Goal: Obtain resource: Download file/media

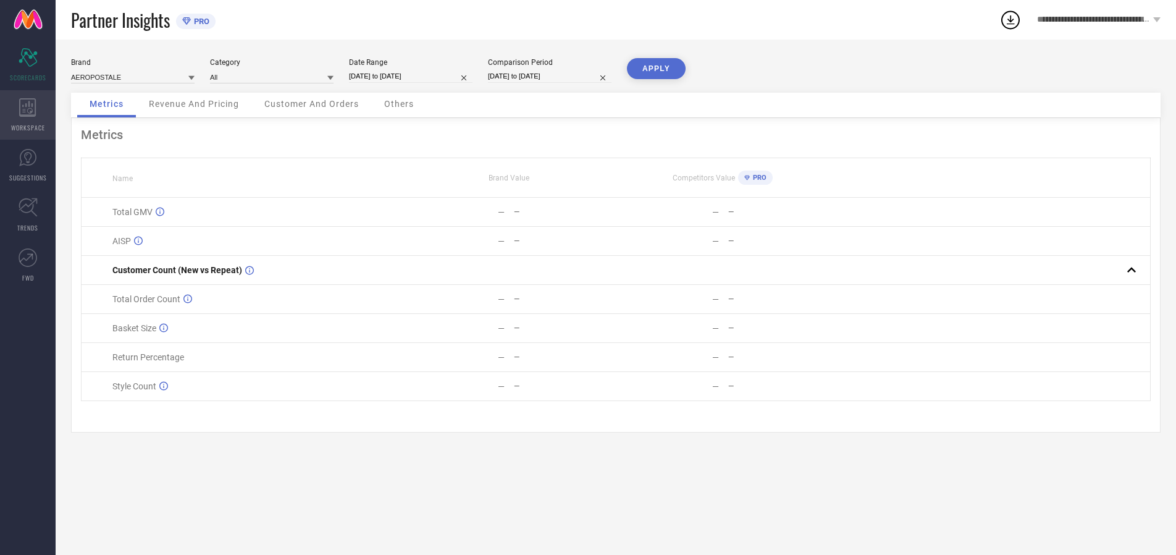
click at [28, 115] on icon at bounding box center [27, 107] width 17 height 19
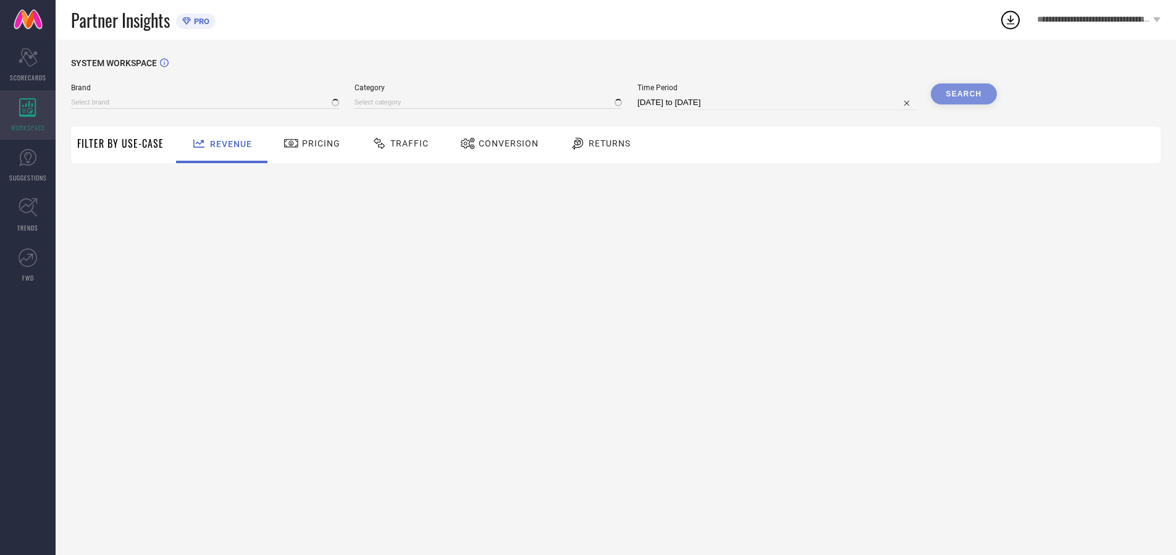
type input "AEROPOSTALE"
type input "All"
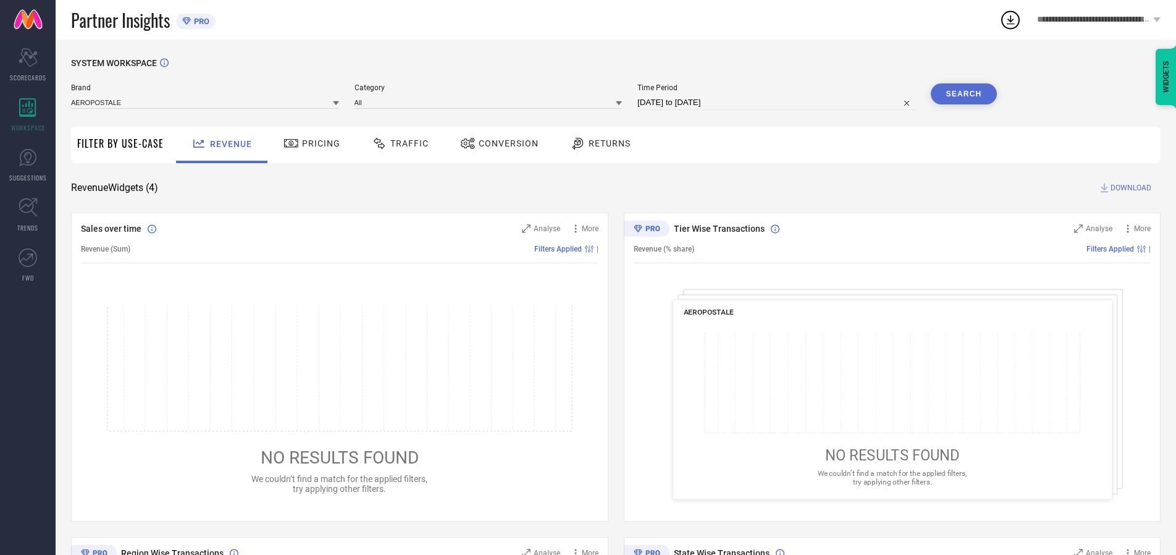
click at [505, 143] on span "Conversion" at bounding box center [509, 143] width 60 height 10
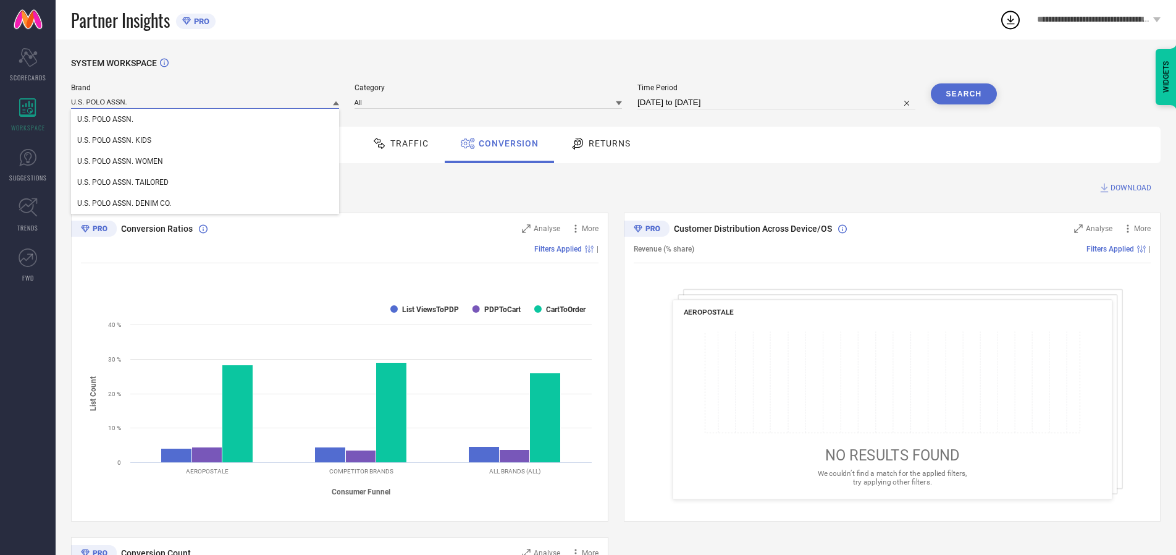
type input "U.S. POLO ASSN."
click at [105, 120] on span "U.S. POLO ASSN." at bounding box center [105, 119] width 56 height 9
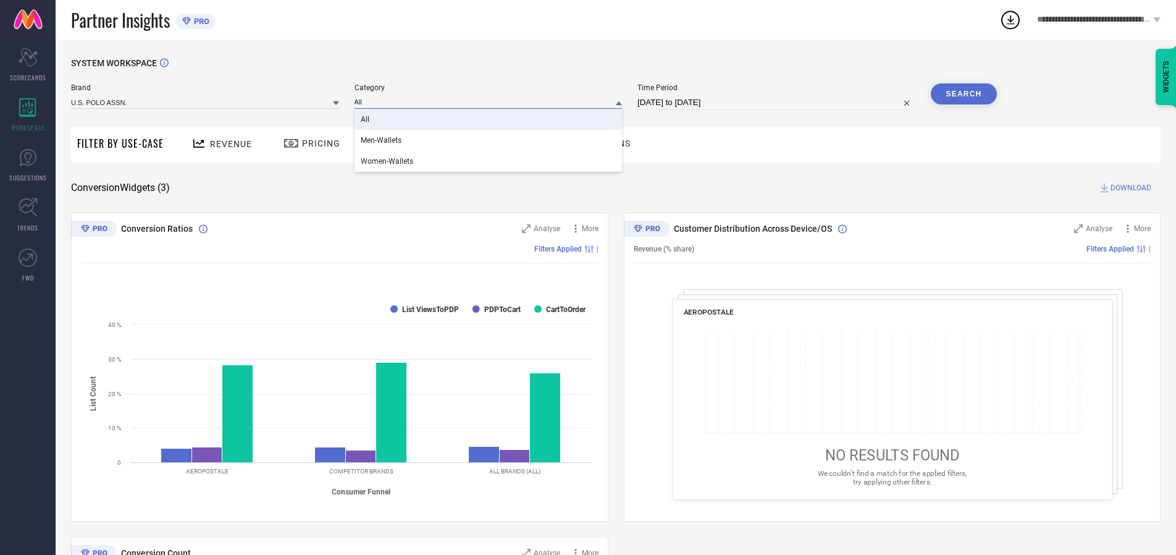
type input "All"
click at [366, 120] on span "All" at bounding box center [365, 119] width 9 height 9
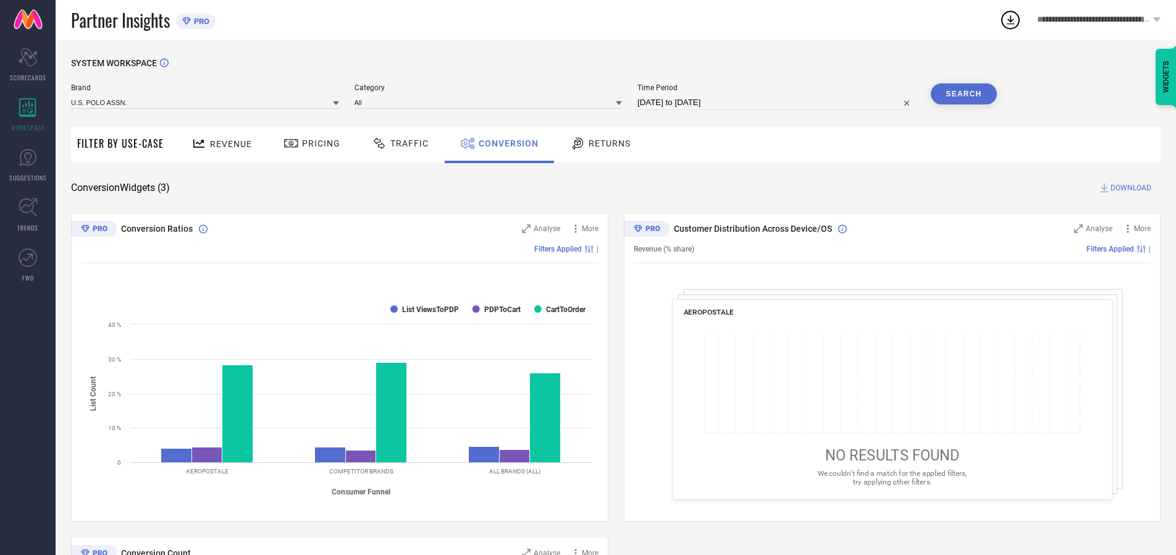
click at [777, 103] on input "[DATE] to [DATE]" at bounding box center [777, 102] width 278 height 15
select select "6"
select select "2025"
select select "7"
select select "2025"
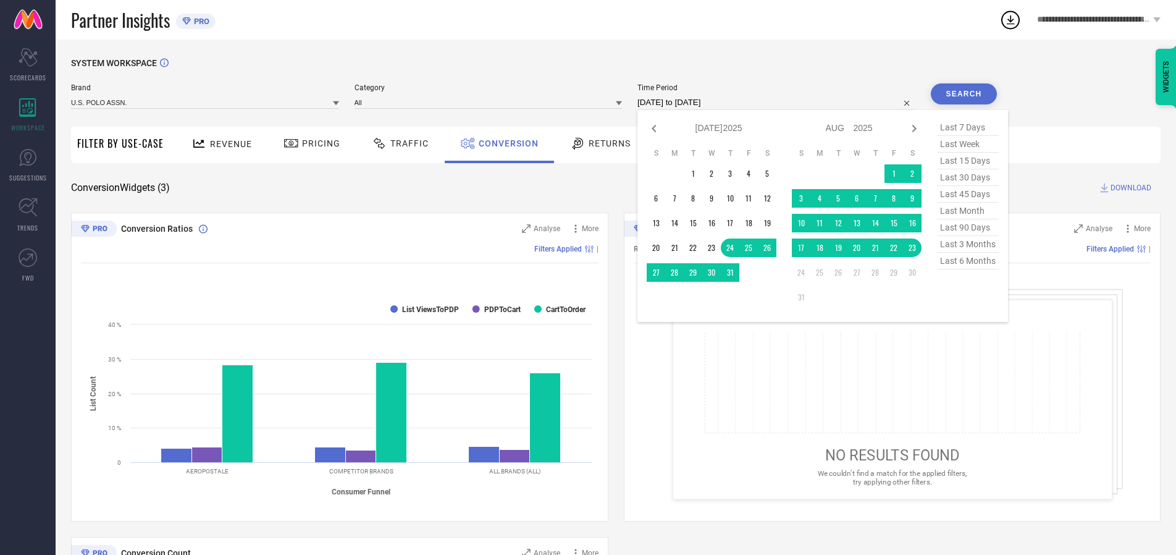
click at [859, 248] on td "20" at bounding box center [857, 247] width 19 height 19
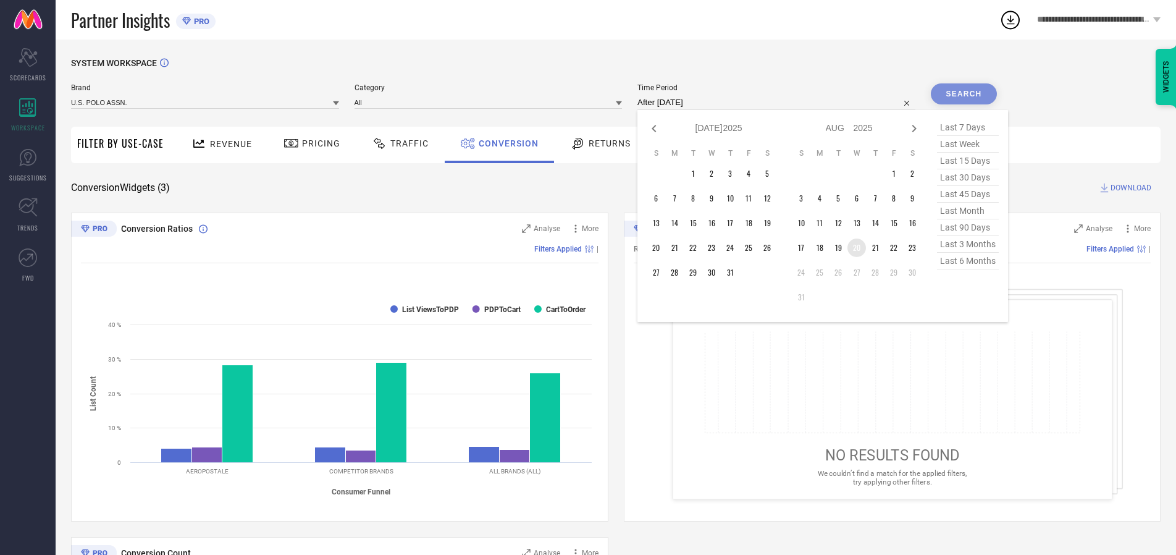
type input "[DATE] to [DATE]"
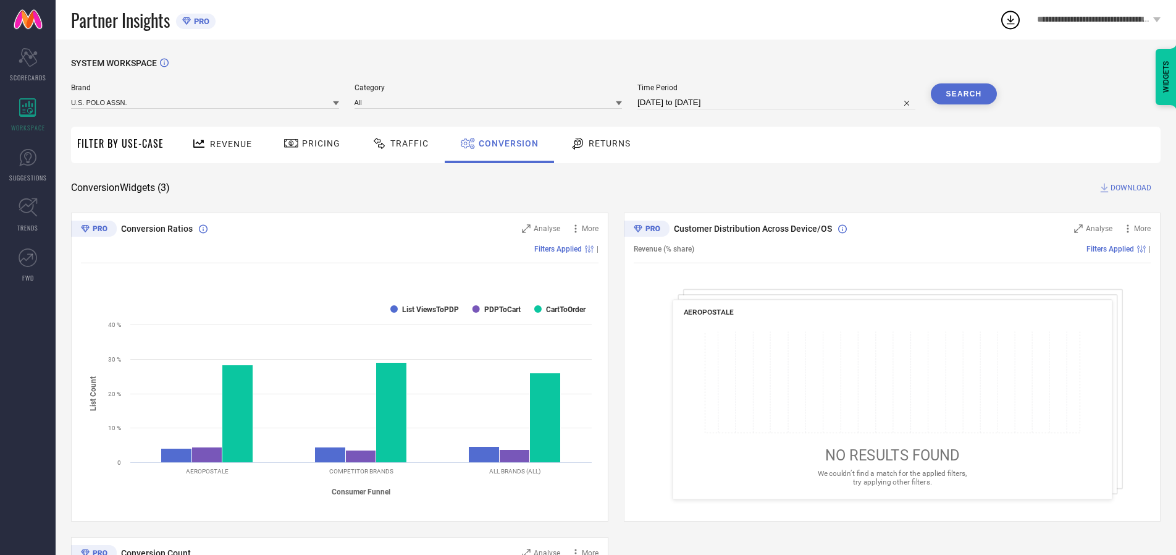
click at [964, 94] on button "Search" at bounding box center [964, 93] width 67 height 21
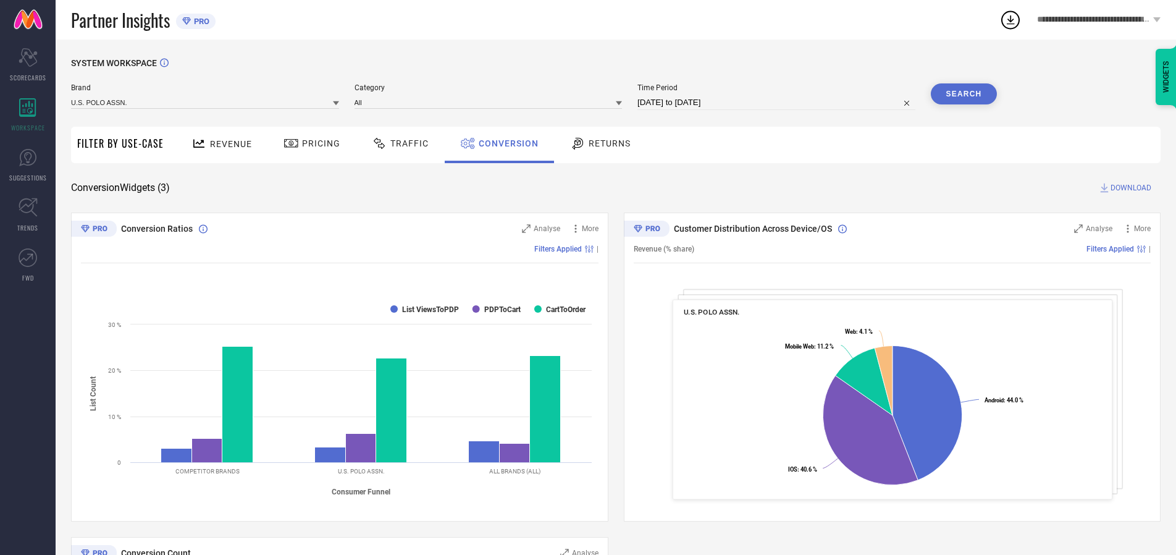
click at [1131, 188] on span "DOWNLOAD" at bounding box center [1131, 188] width 41 height 12
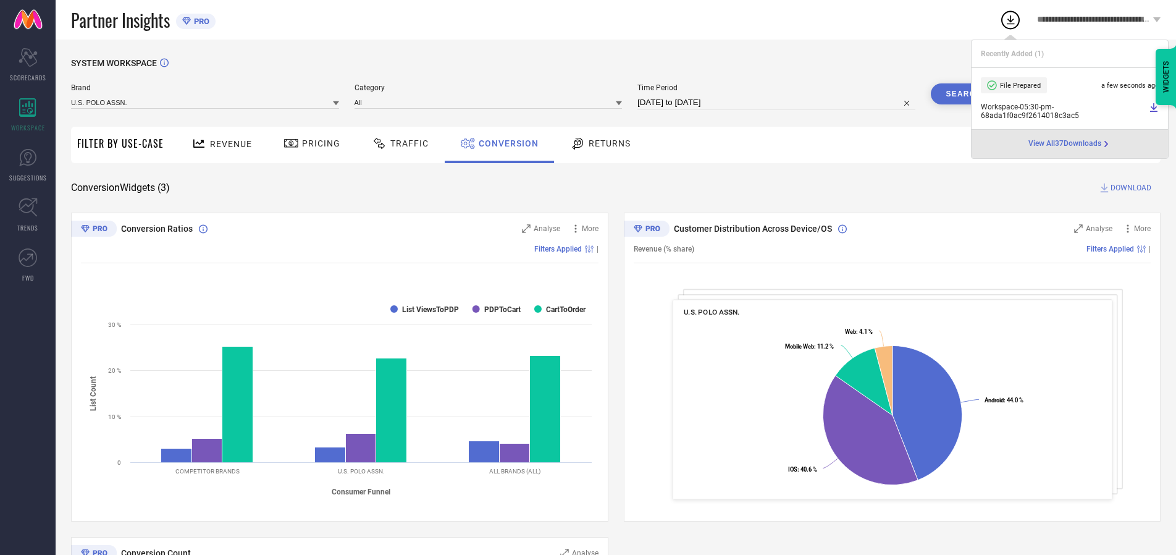
click at [505, 143] on span "Conversion" at bounding box center [509, 143] width 60 height 10
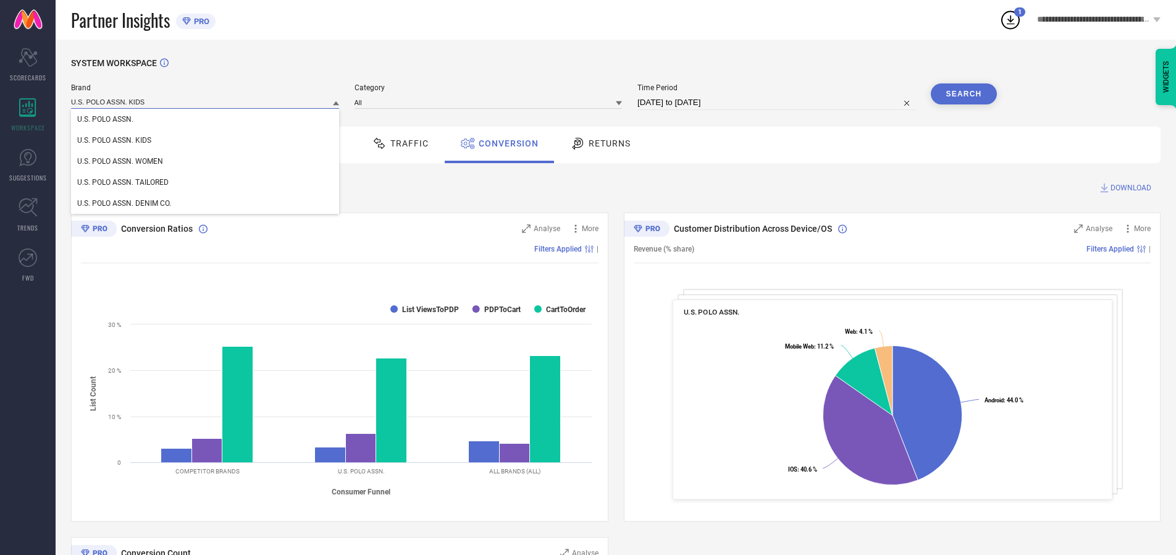
type input "U.S. POLO ASSN. KIDS"
click at [114, 141] on span "U.S. POLO ASSN. KIDS" at bounding box center [114, 140] width 74 height 9
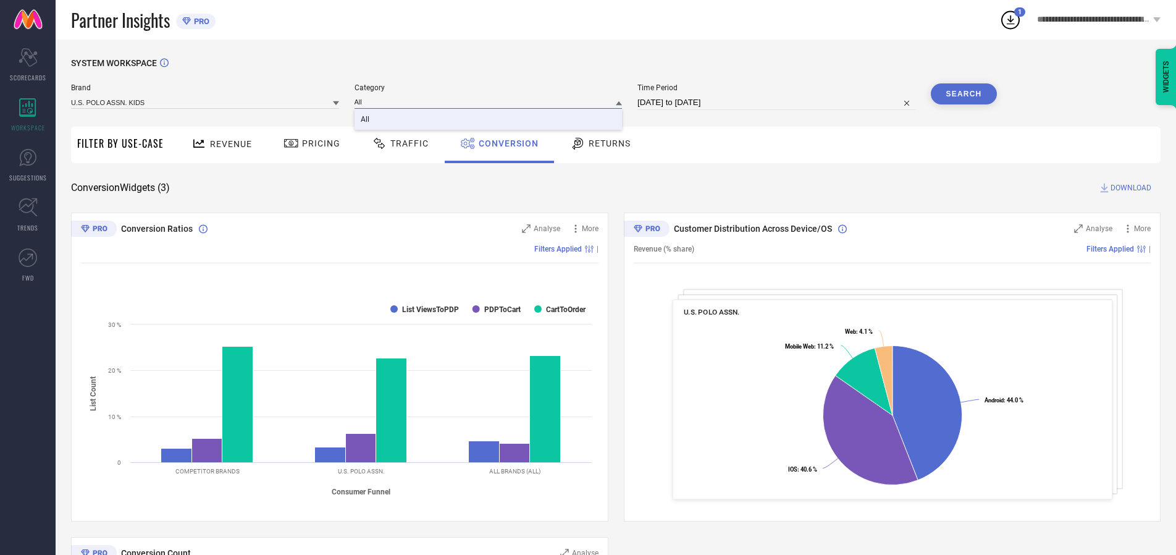
type input "All"
click at [366, 120] on span "All" at bounding box center [365, 119] width 9 height 9
click at [964, 94] on button "Search" at bounding box center [964, 93] width 67 height 21
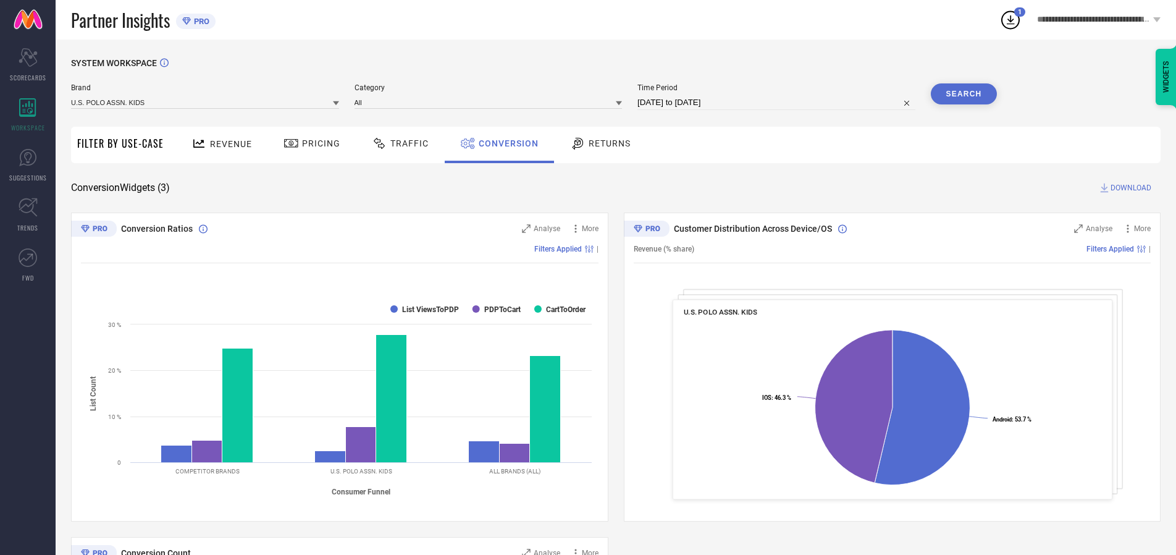
click at [1131, 188] on span "DOWNLOAD" at bounding box center [1131, 188] width 41 height 12
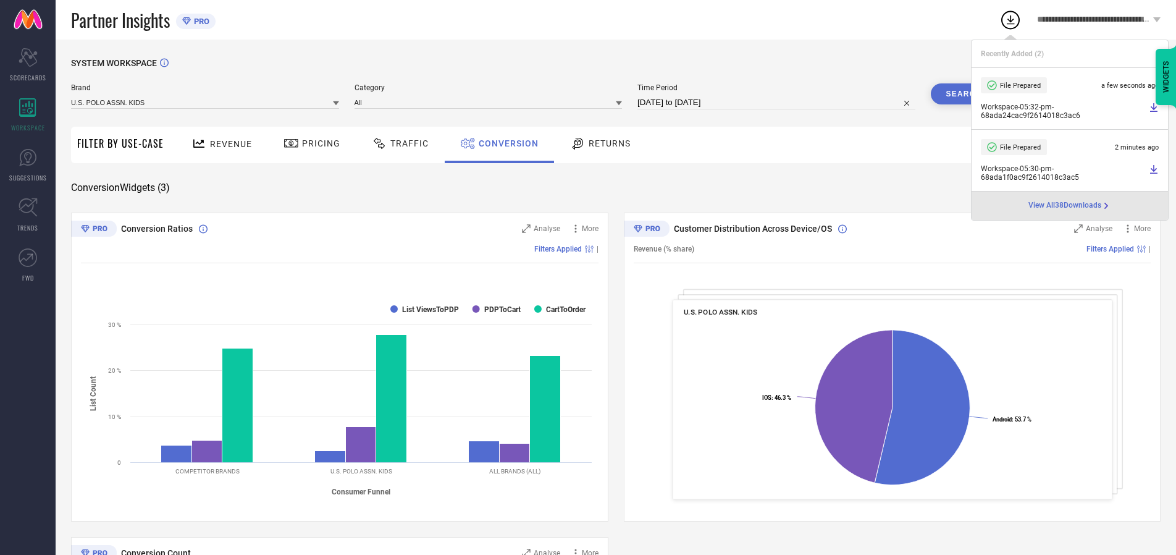
click at [505, 143] on span "Conversion" at bounding box center [509, 143] width 60 height 10
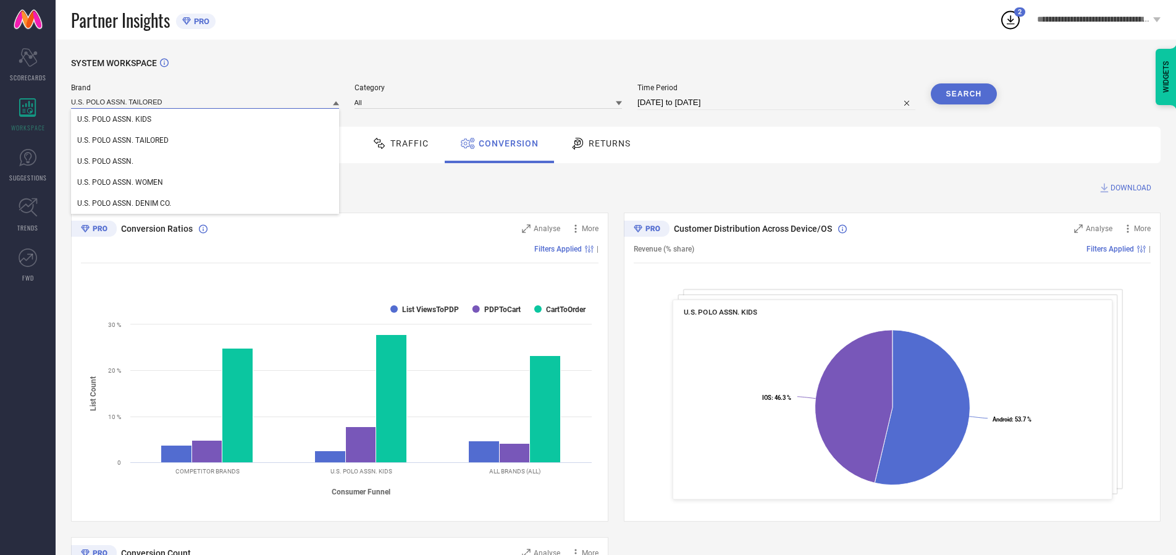
type input "U.S. POLO ASSN. TAILORED"
click at [123, 141] on span "U.S. POLO ASSN. TAILORED" at bounding box center [122, 140] width 91 height 9
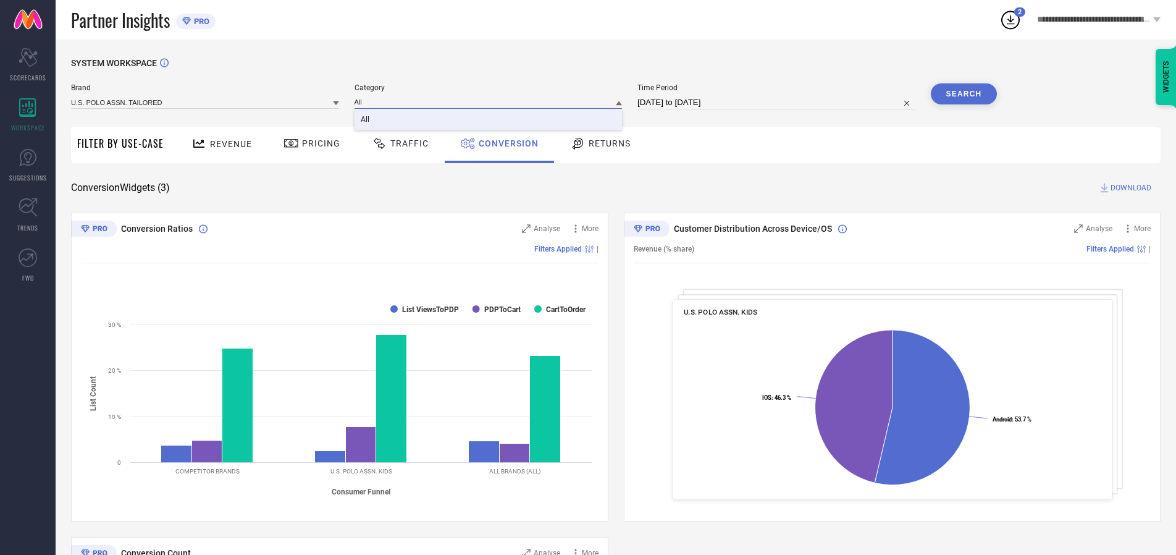
type input "All"
click at [366, 120] on span "All" at bounding box center [365, 119] width 9 height 9
click at [964, 94] on button "Search" at bounding box center [964, 93] width 67 height 21
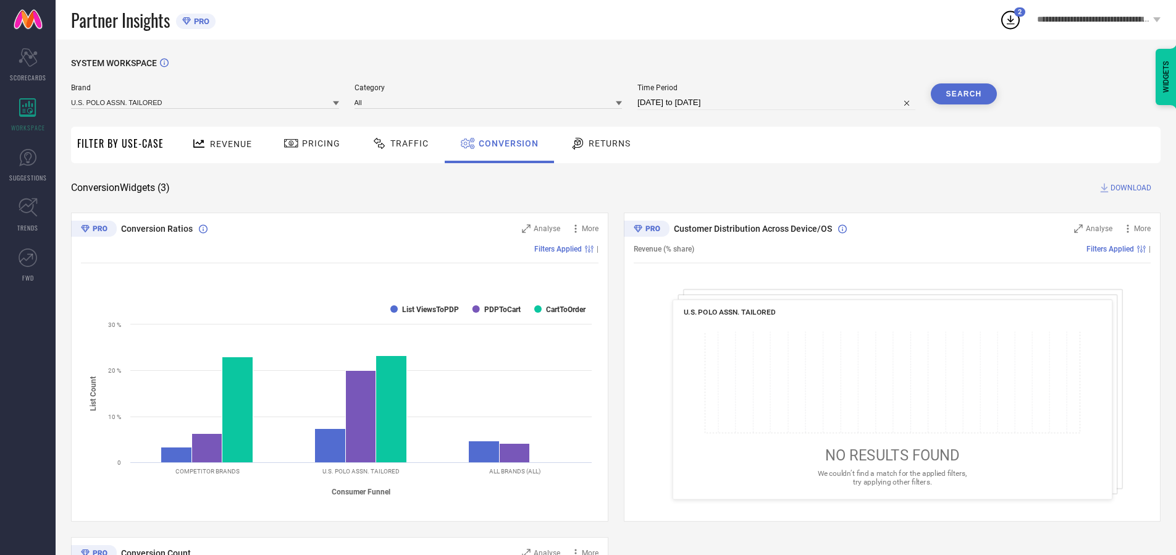
click at [1131, 188] on span "DOWNLOAD" at bounding box center [1131, 188] width 41 height 12
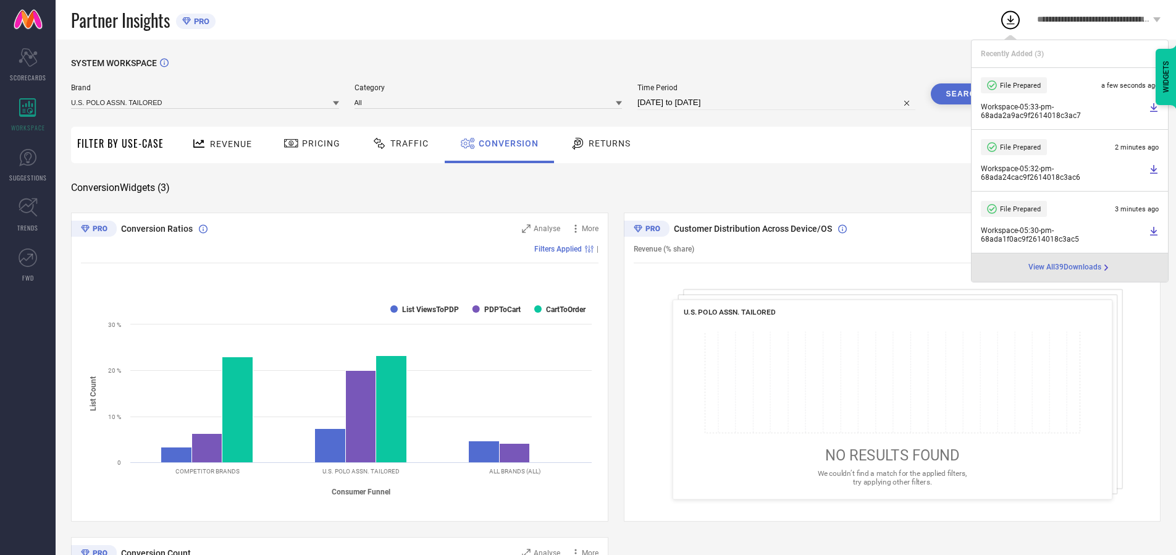
click at [505, 143] on span "Conversion" at bounding box center [509, 143] width 60 height 10
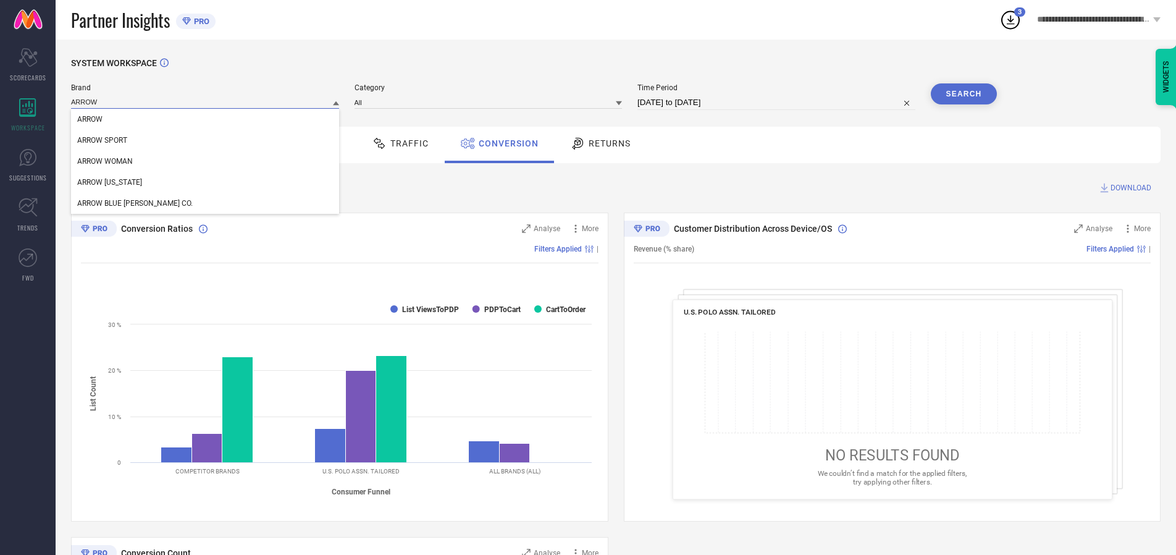
type input "ARROW"
click at [90, 120] on span "ARROW" at bounding box center [89, 119] width 25 height 9
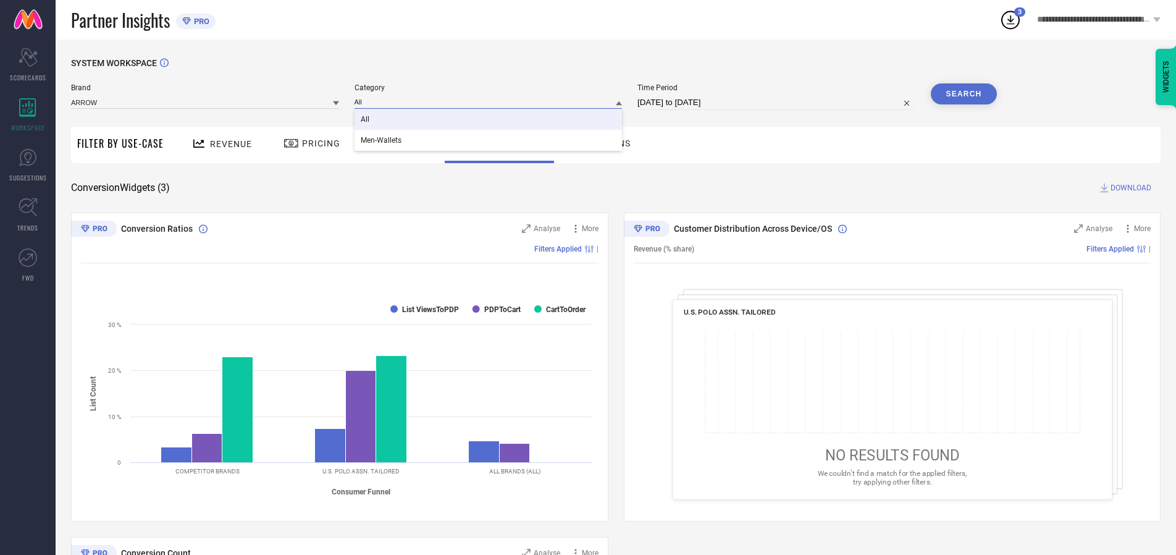
type input "All"
click at [366, 120] on span "All" at bounding box center [365, 119] width 9 height 9
click at [964, 94] on button "Search" at bounding box center [964, 93] width 67 height 21
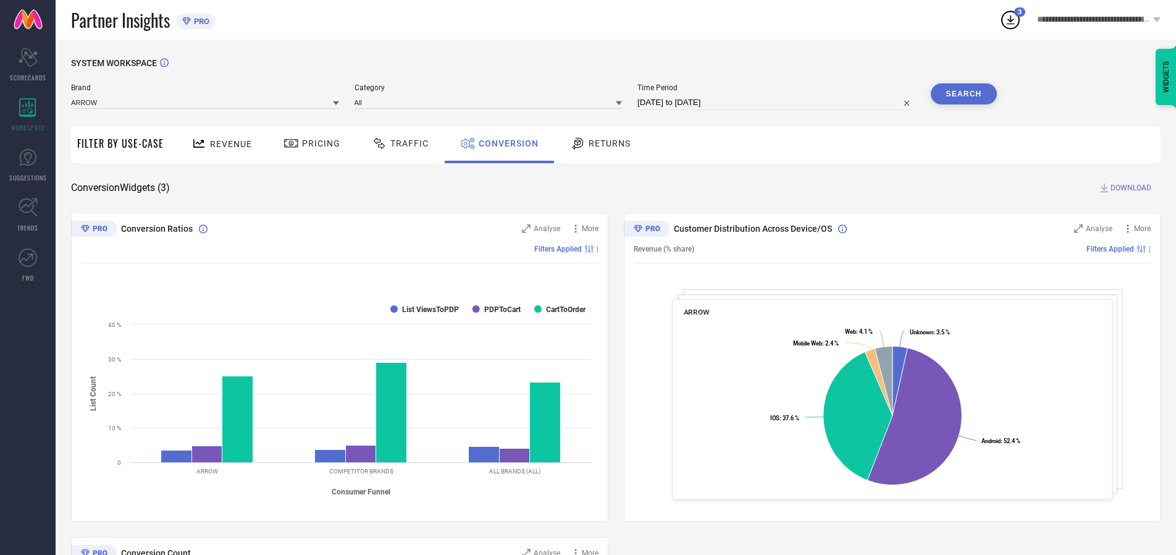
click at [1131, 188] on span "DOWNLOAD" at bounding box center [1131, 188] width 41 height 12
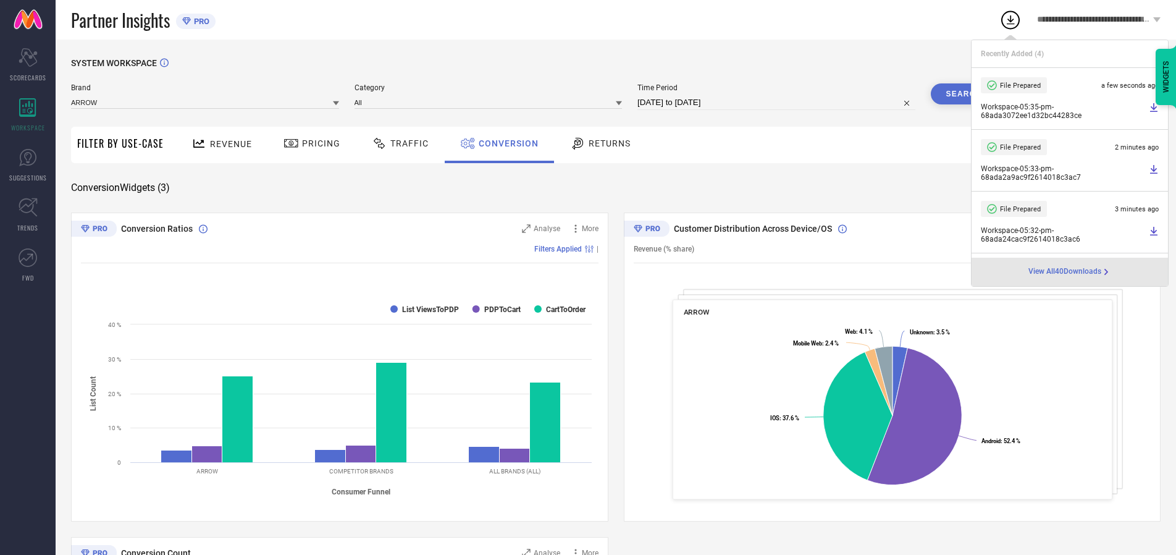
click at [505, 143] on span "Conversion" at bounding box center [509, 143] width 60 height 10
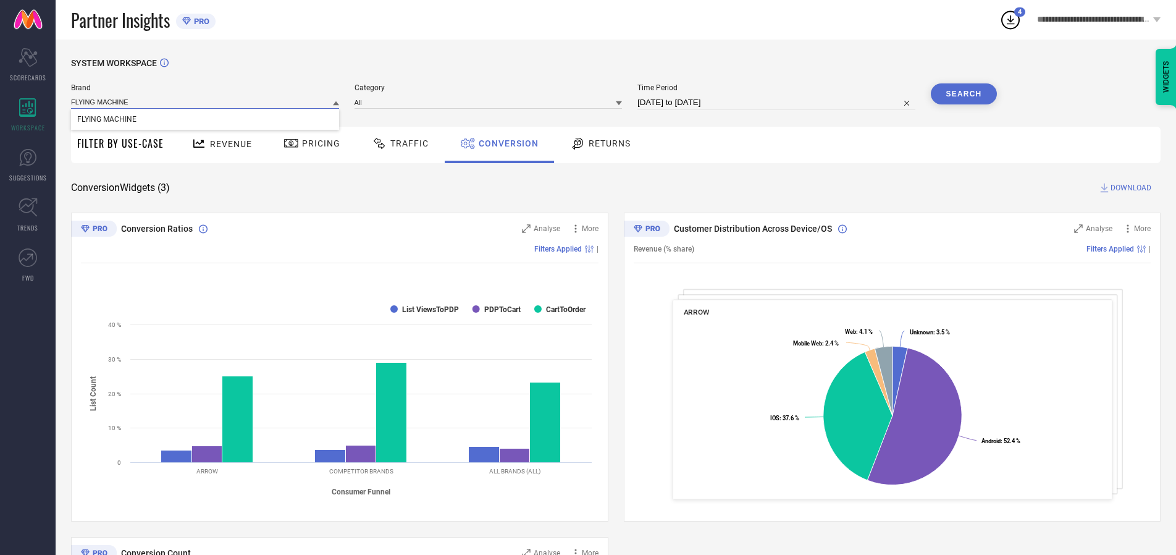
type input "FLYING MACHINE"
click at [106, 120] on span "FLYING MACHINE" at bounding box center [106, 119] width 59 height 9
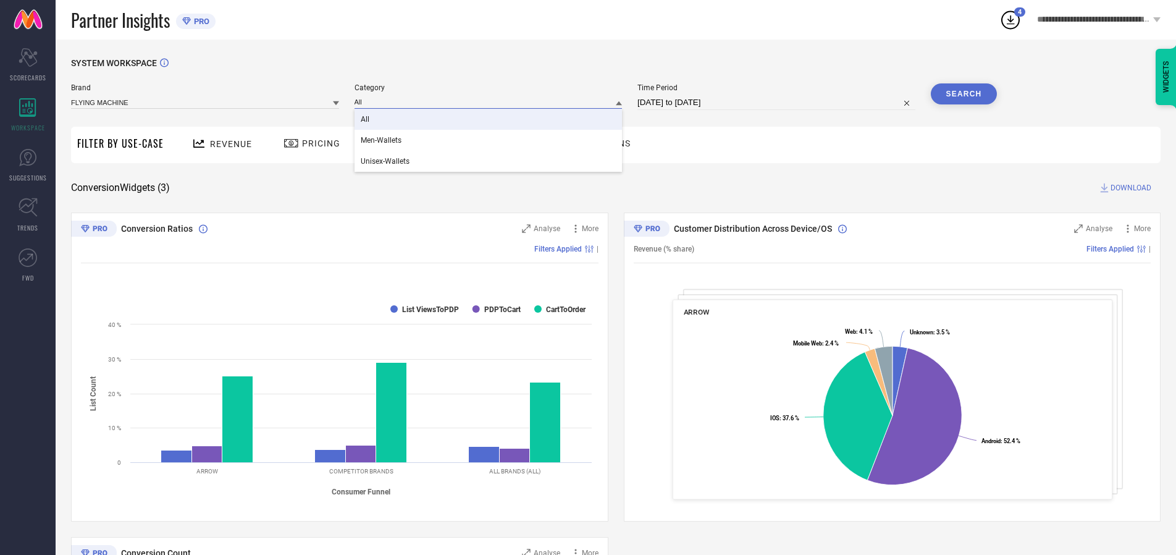
type input "All"
click at [366, 120] on span "All" at bounding box center [365, 119] width 9 height 9
click at [964, 94] on button "Search" at bounding box center [964, 93] width 67 height 21
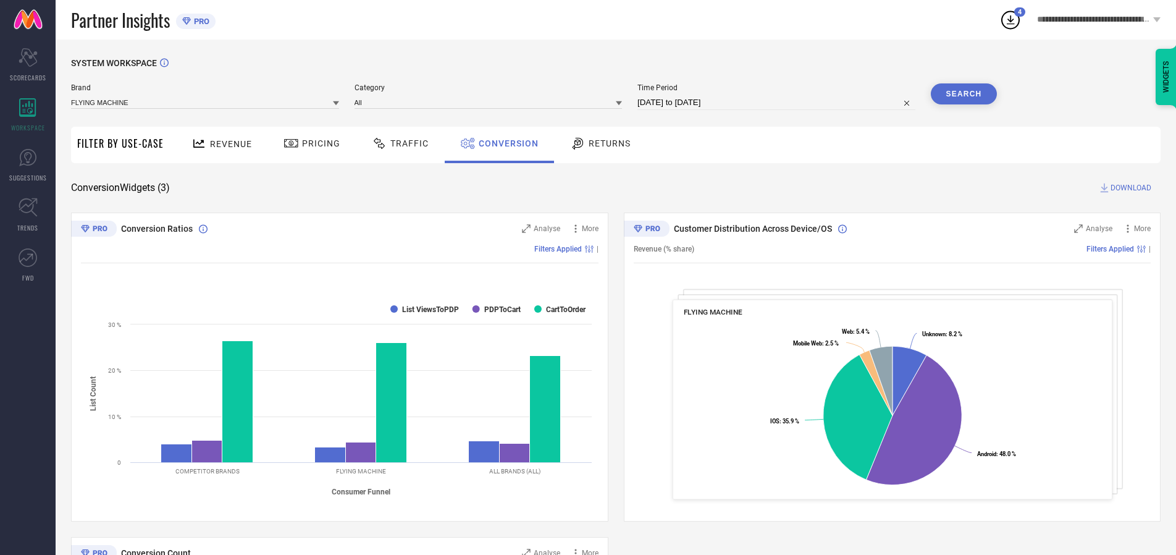
click at [1131, 188] on span "DOWNLOAD" at bounding box center [1131, 188] width 41 height 12
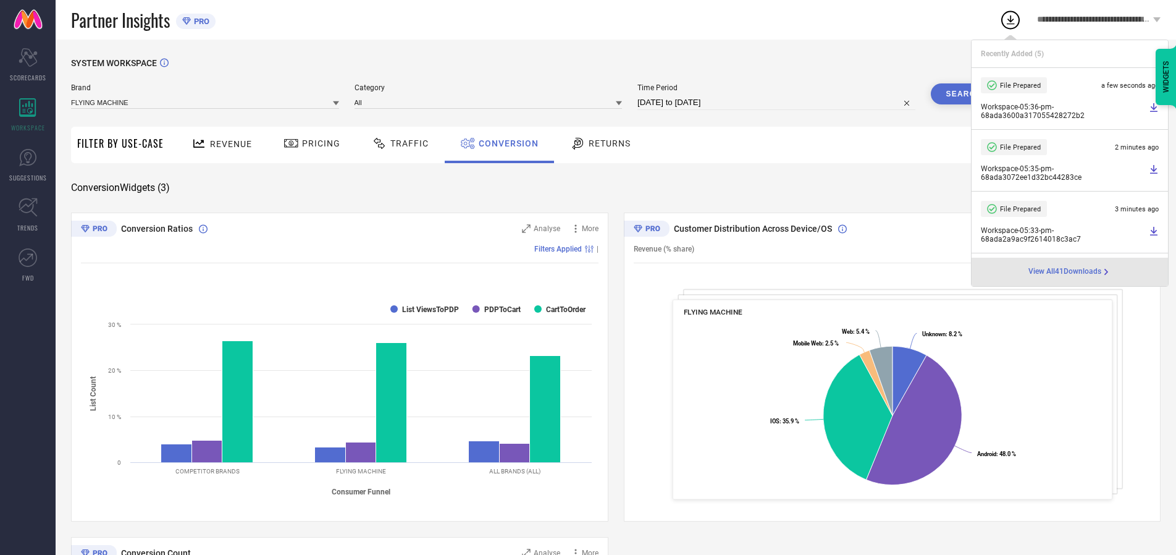
click at [505, 143] on span "Conversion" at bounding box center [509, 143] width 60 height 10
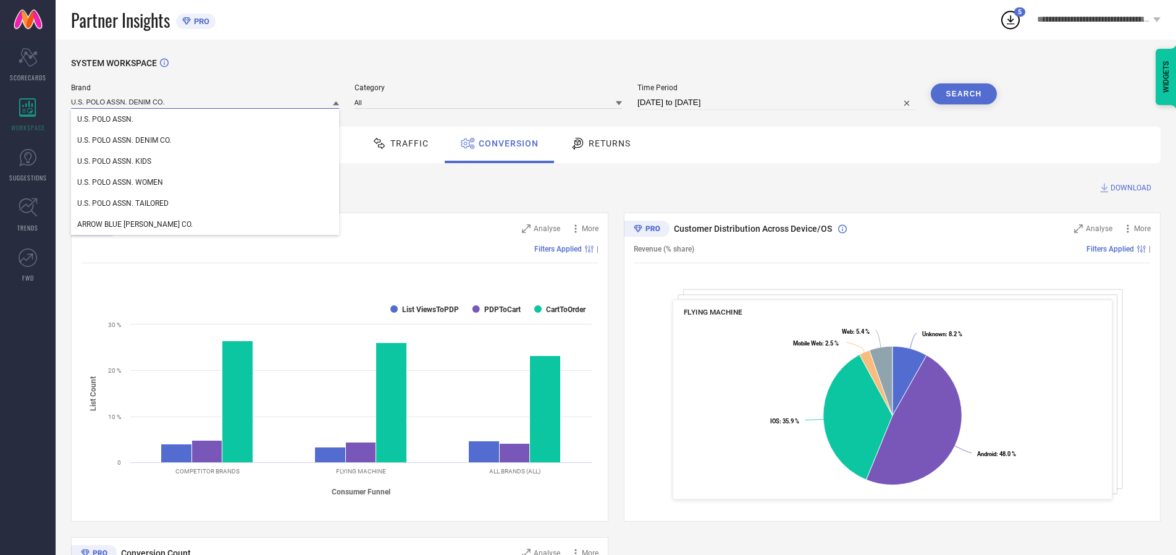
type input "U.S. POLO ASSN. DENIM CO."
click at [124, 141] on span "U.S. POLO ASSN. DENIM CO." at bounding box center [124, 140] width 94 height 9
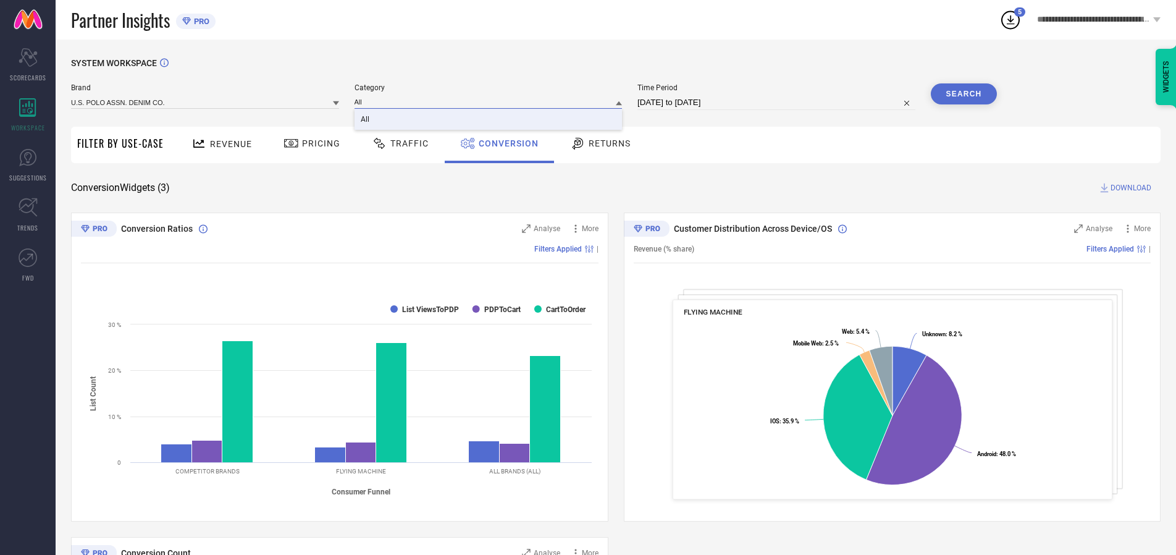
type input "All"
click at [366, 120] on span "All" at bounding box center [365, 119] width 9 height 9
click at [964, 94] on button "Search" at bounding box center [964, 93] width 67 height 21
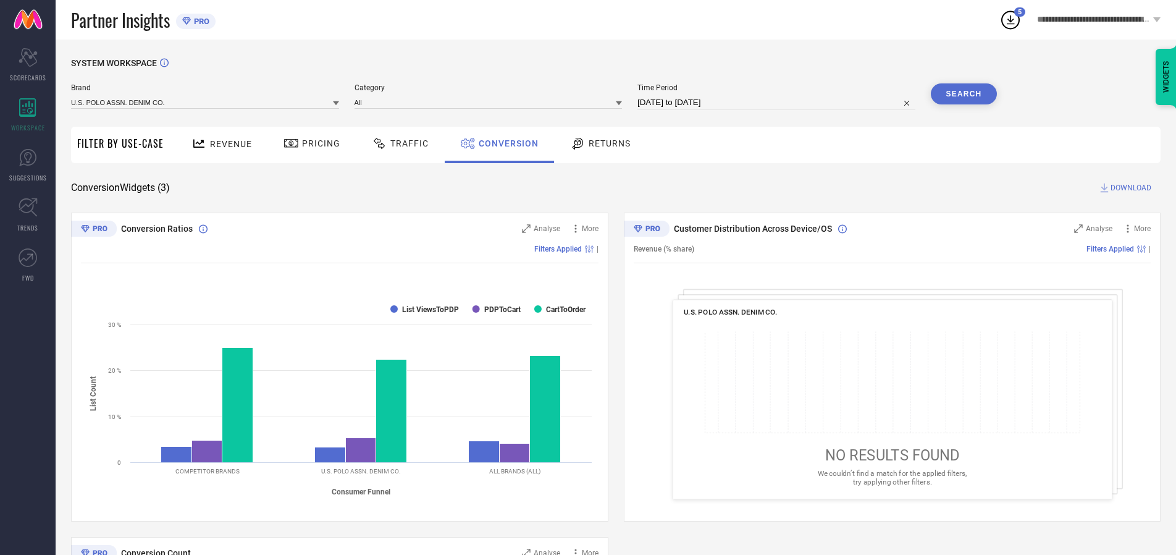
click at [1131, 188] on span "DOWNLOAD" at bounding box center [1131, 188] width 41 height 12
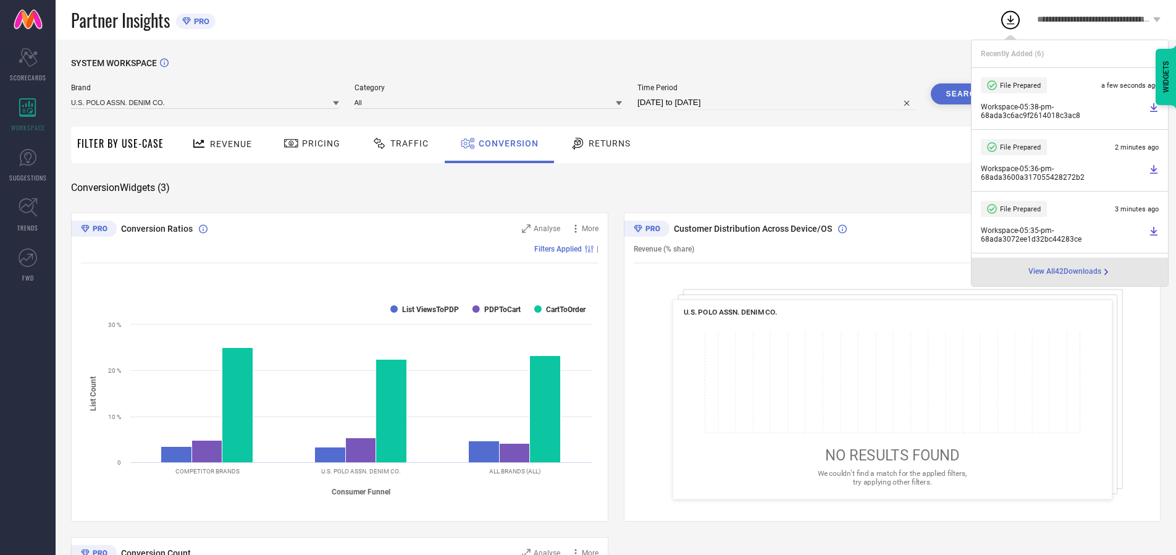
click at [505, 143] on span "Conversion" at bounding box center [509, 143] width 60 height 10
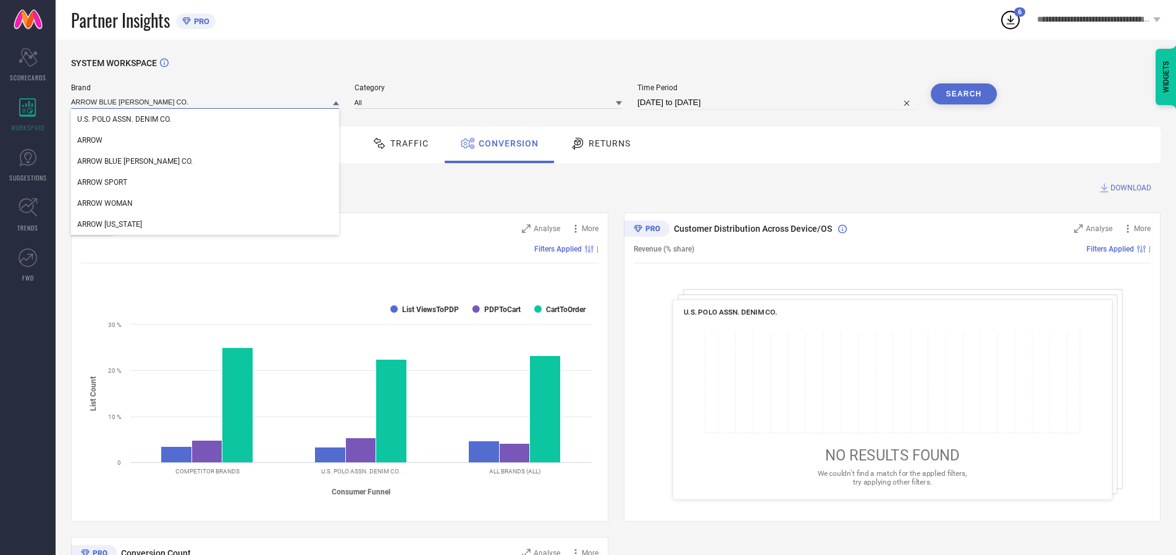
type input "ARROW BLUE [PERSON_NAME] CO."
click at [116, 162] on span "ARROW BLUE [PERSON_NAME] CO." at bounding box center [135, 161] width 116 height 9
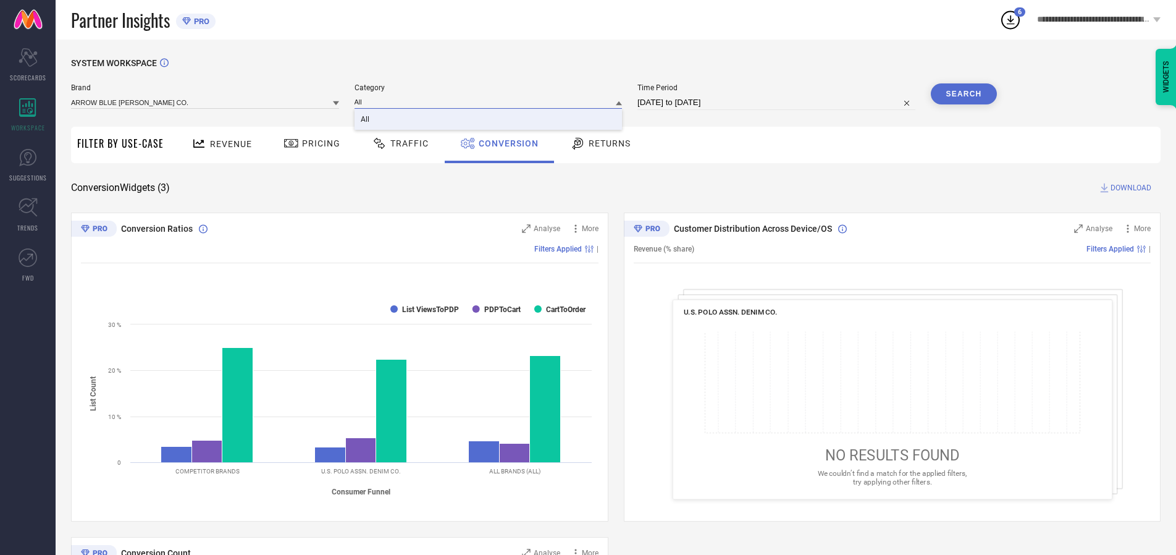
type input "All"
click at [366, 120] on span "All" at bounding box center [365, 119] width 9 height 9
click at [964, 94] on button "Search" at bounding box center [964, 93] width 67 height 21
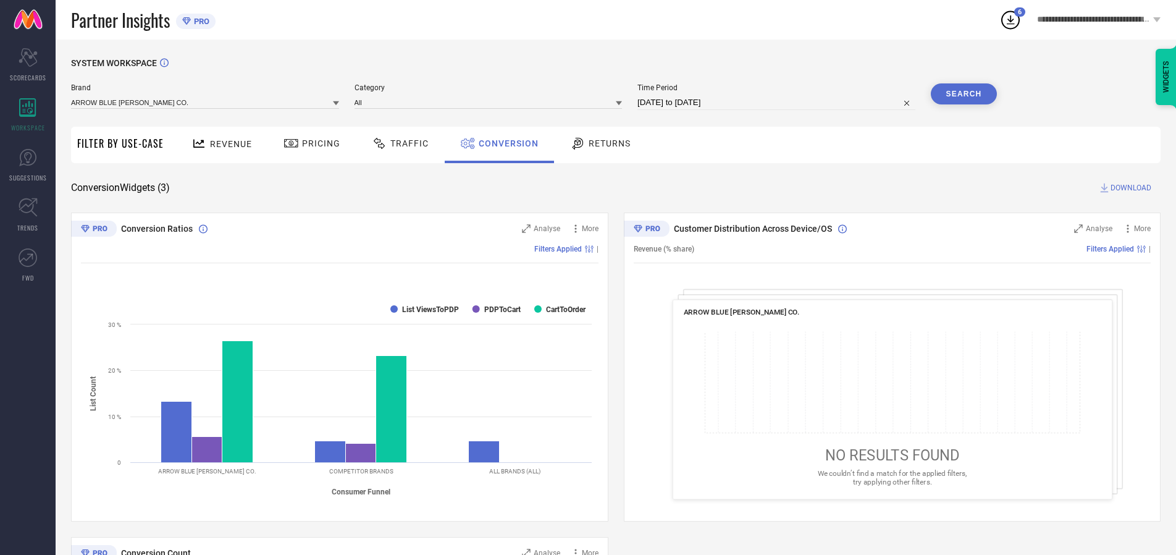
click at [1131, 188] on span "DOWNLOAD" at bounding box center [1131, 188] width 41 height 12
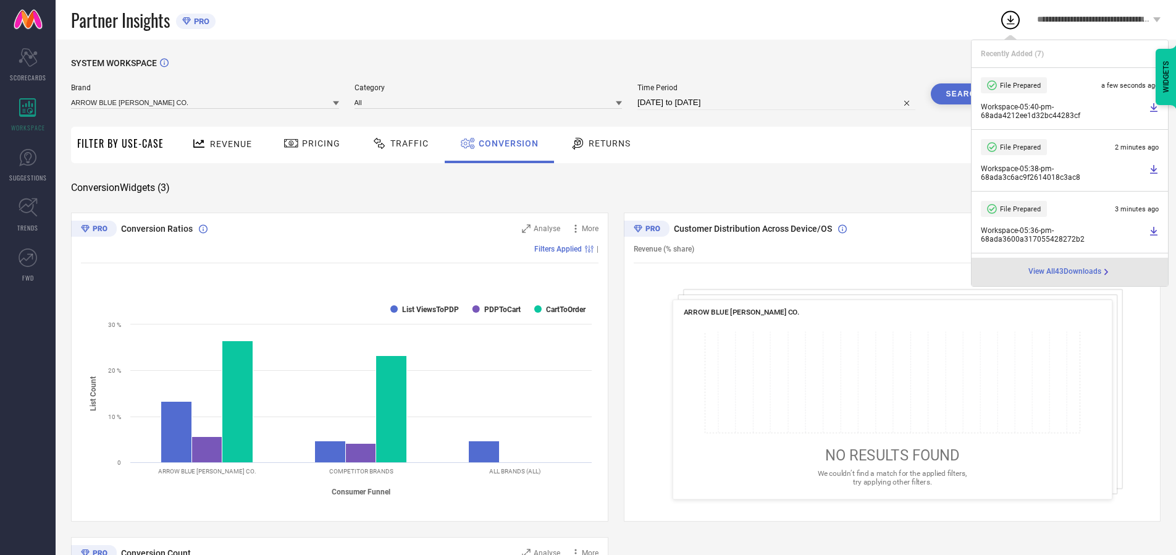
click at [505, 143] on span "Conversion" at bounding box center [509, 143] width 60 height 10
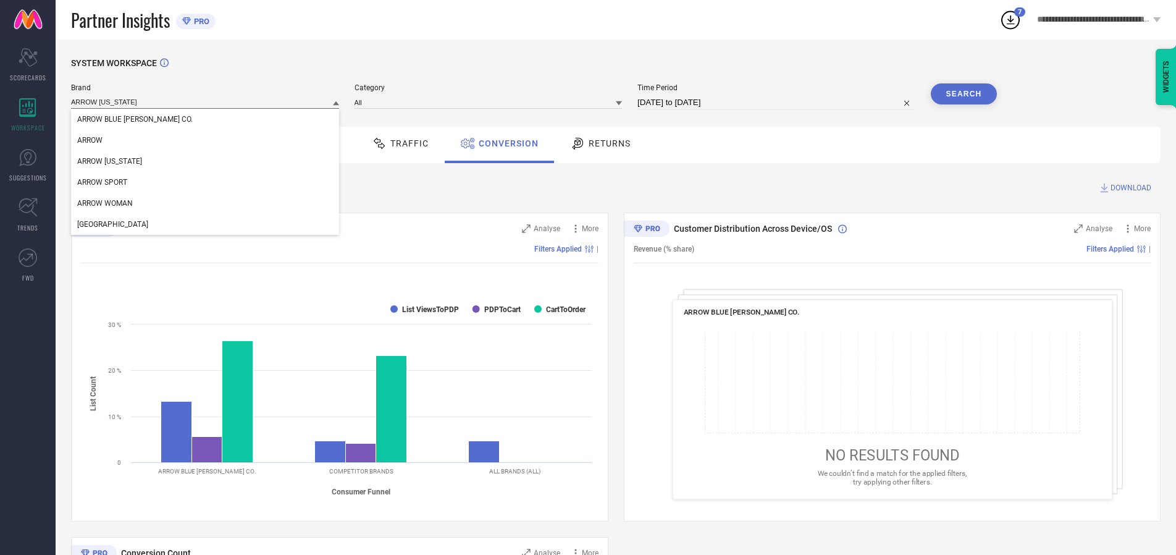
type input "ARROW [US_STATE]"
click at [109, 162] on span "ARROW [US_STATE]" at bounding box center [109, 161] width 65 height 9
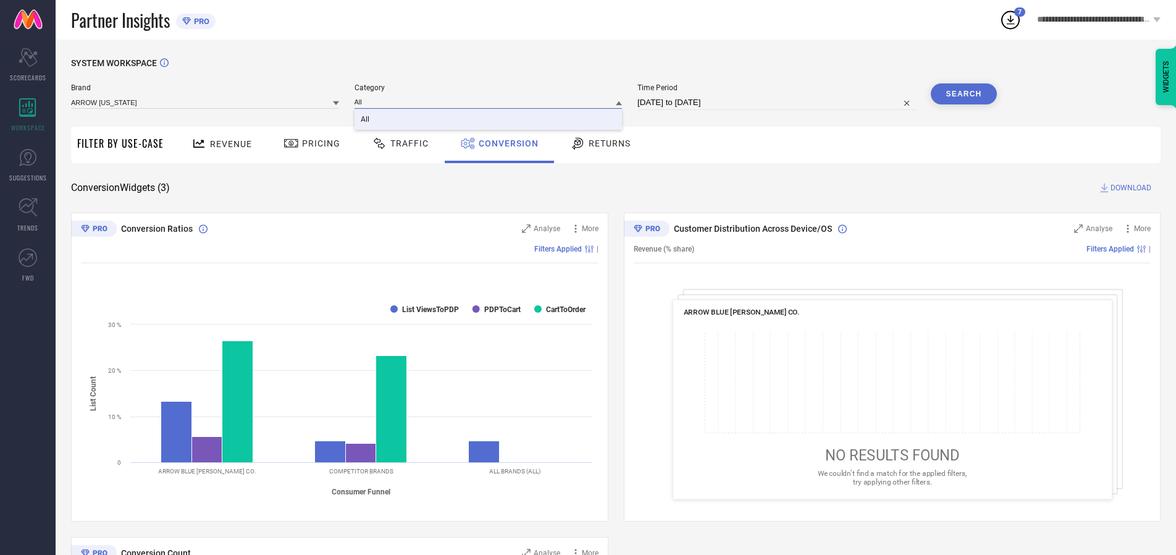
type input "All"
click at [366, 120] on span "All" at bounding box center [365, 119] width 9 height 9
click at [964, 94] on button "Search" at bounding box center [964, 93] width 67 height 21
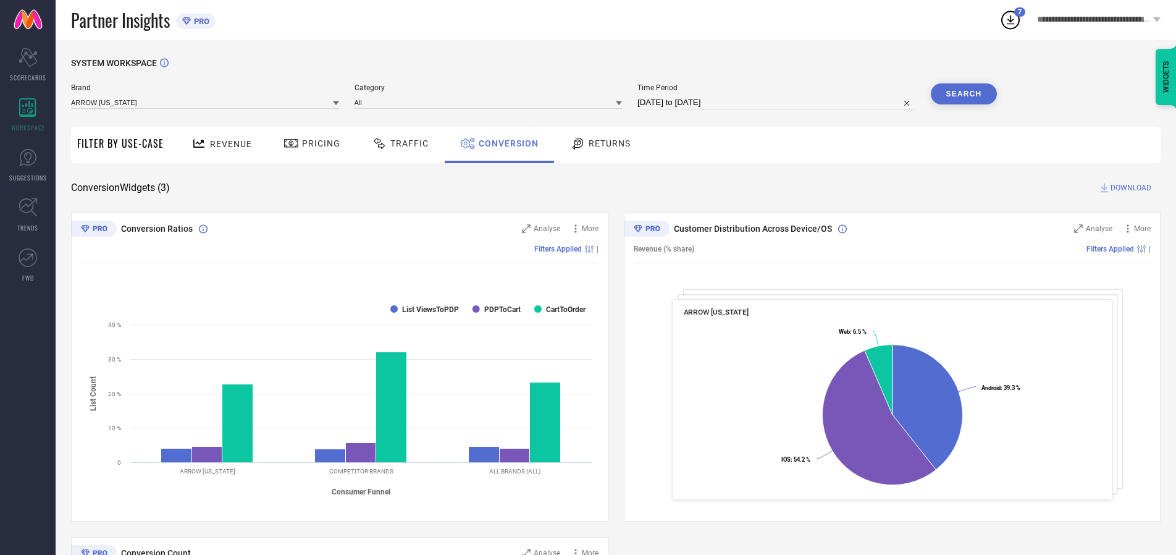
click at [1131, 188] on span "DOWNLOAD" at bounding box center [1131, 188] width 41 height 12
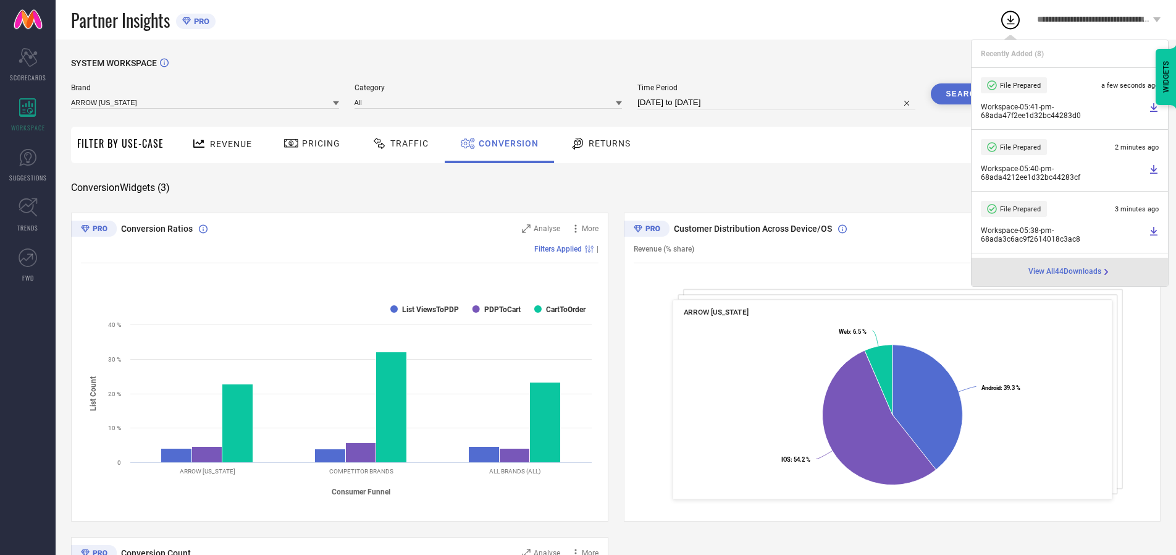
click at [505, 143] on span "Conversion" at bounding box center [509, 143] width 60 height 10
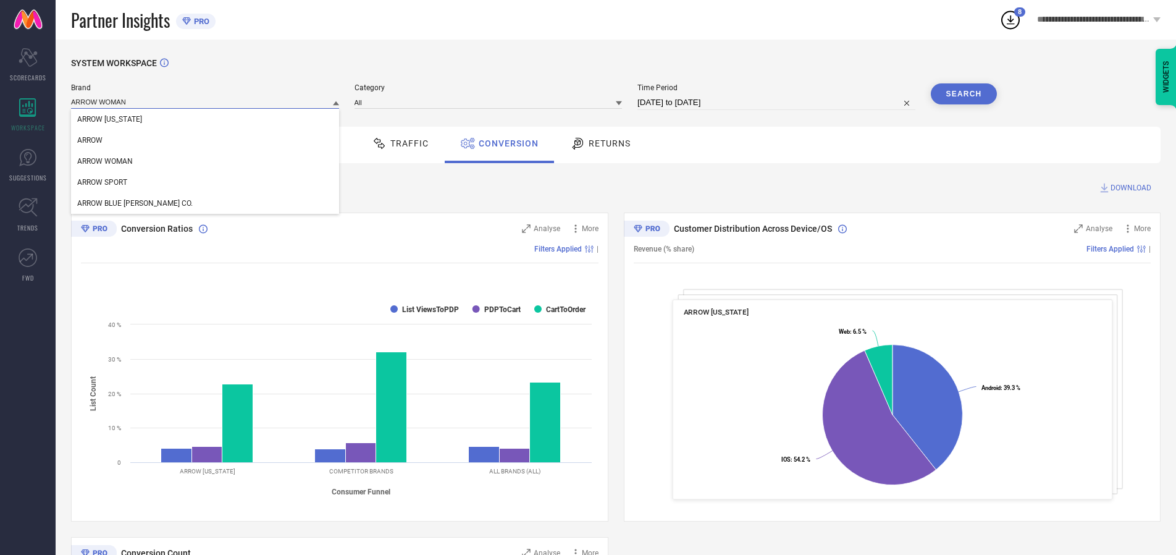
type input "ARROW WOMAN"
click at [105, 162] on span "ARROW WOMAN" at bounding box center [105, 161] width 56 height 9
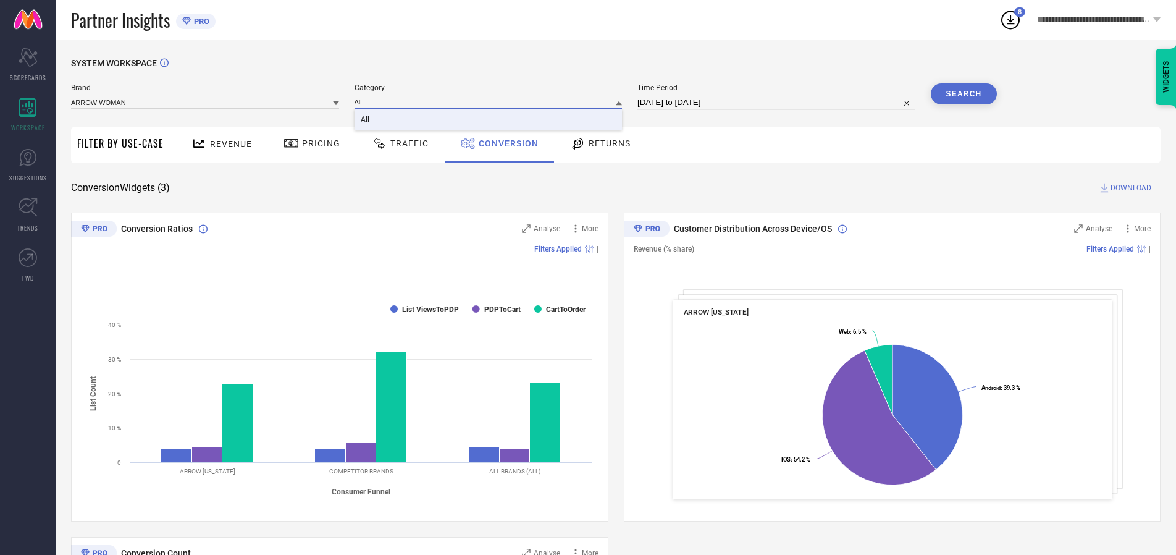
type input "All"
click at [366, 120] on span "All" at bounding box center [365, 119] width 9 height 9
click at [964, 94] on button "Search" at bounding box center [964, 93] width 67 height 21
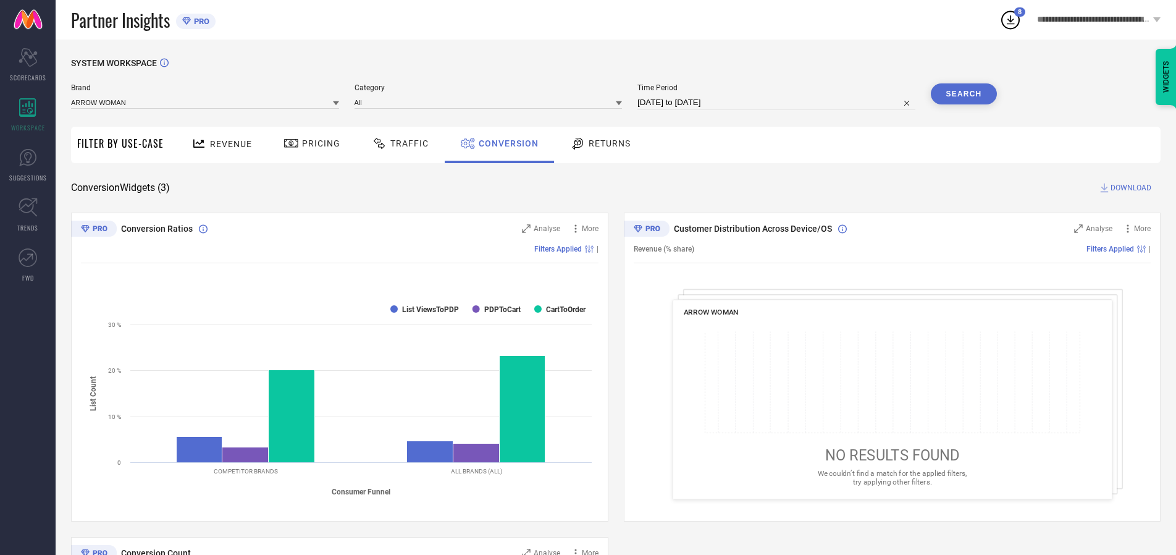
click at [1131, 188] on span "DOWNLOAD" at bounding box center [1131, 188] width 41 height 12
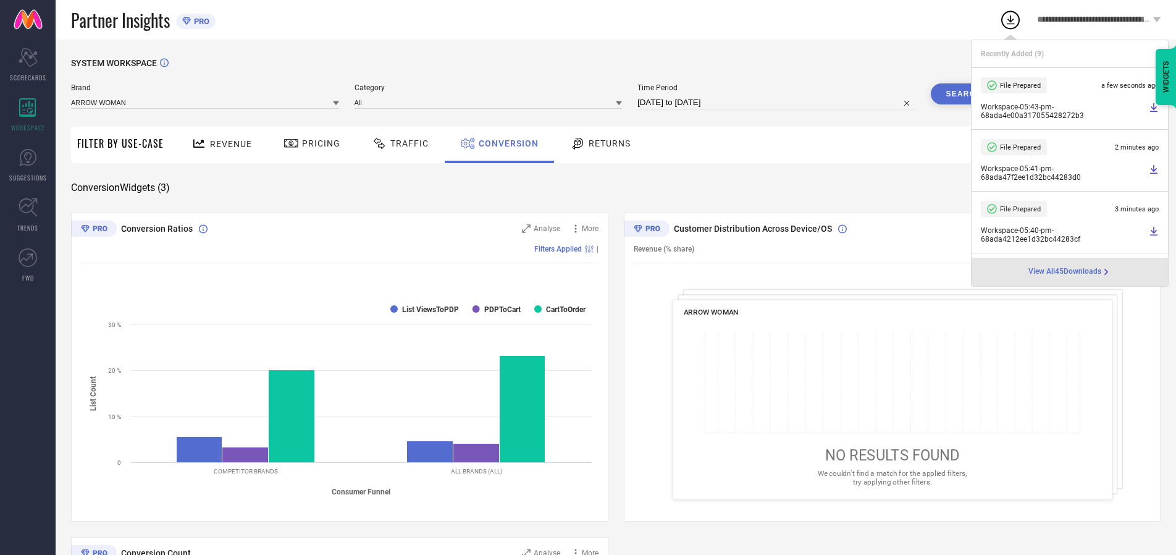
click at [505, 143] on span "Conversion" at bounding box center [509, 143] width 60 height 10
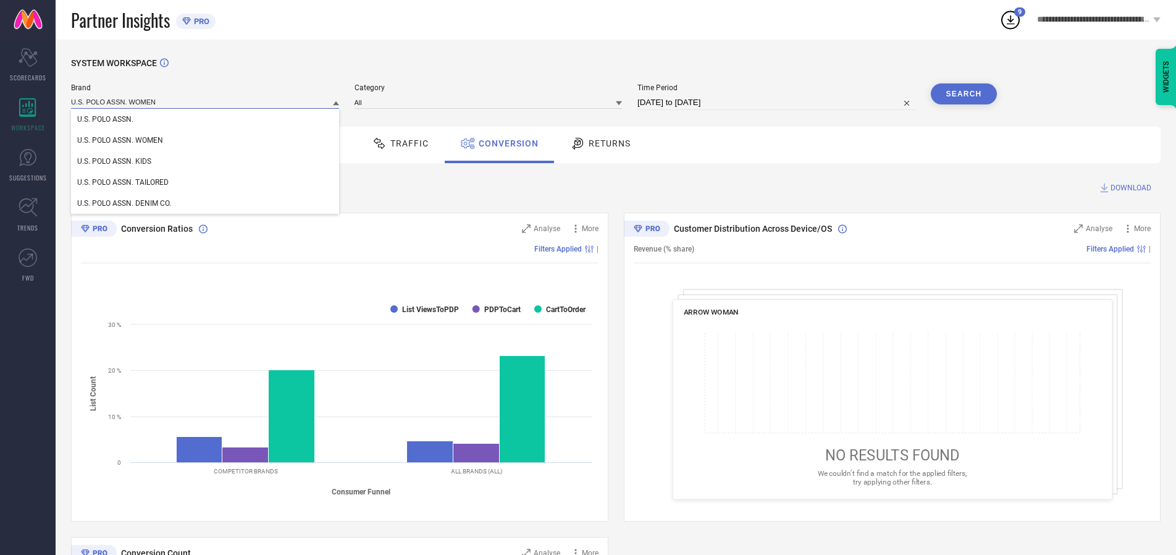
type input "U.S. POLO ASSN. WOMEN"
click at [120, 141] on span "U.S. POLO ASSN. WOMEN" at bounding box center [120, 140] width 86 height 9
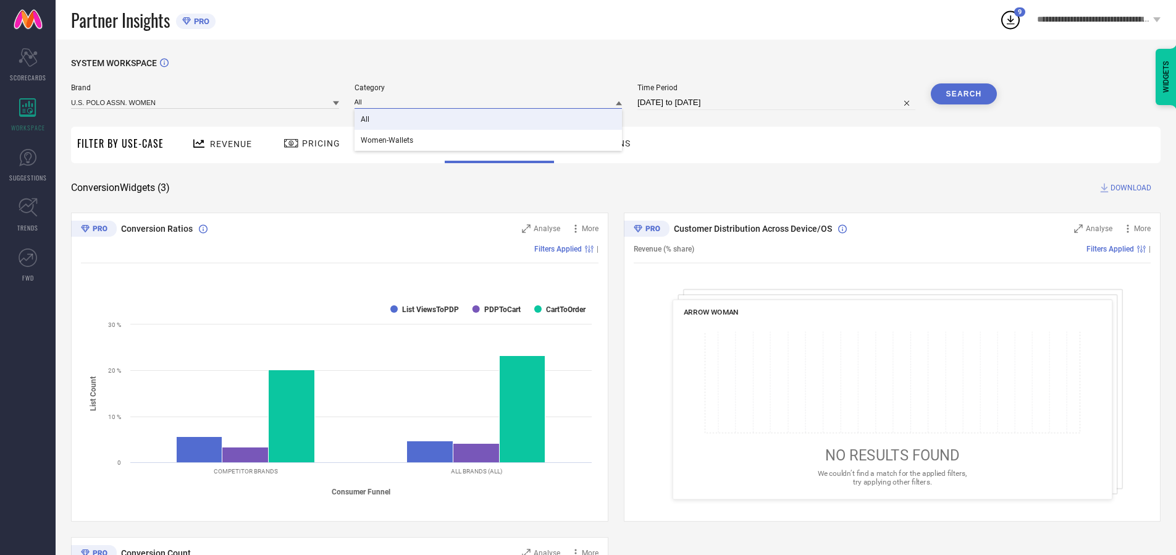
type input "All"
click at [366, 120] on span "All" at bounding box center [365, 119] width 9 height 9
click at [964, 94] on button "Search" at bounding box center [964, 93] width 67 height 21
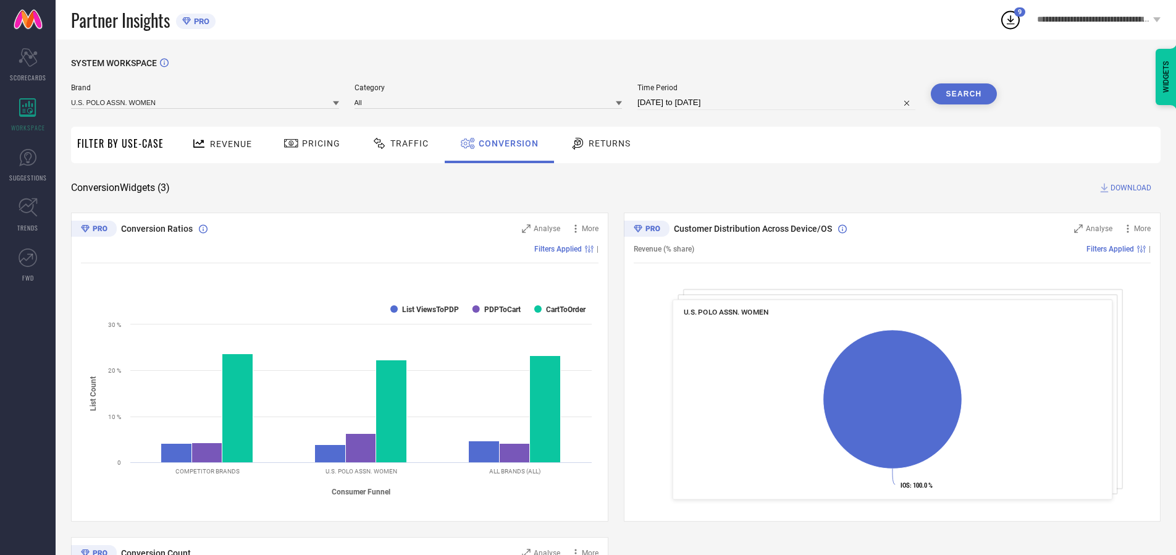
click at [1131, 188] on span "DOWNLOAD" at bounding box center [1131, 188] width 41 height 12
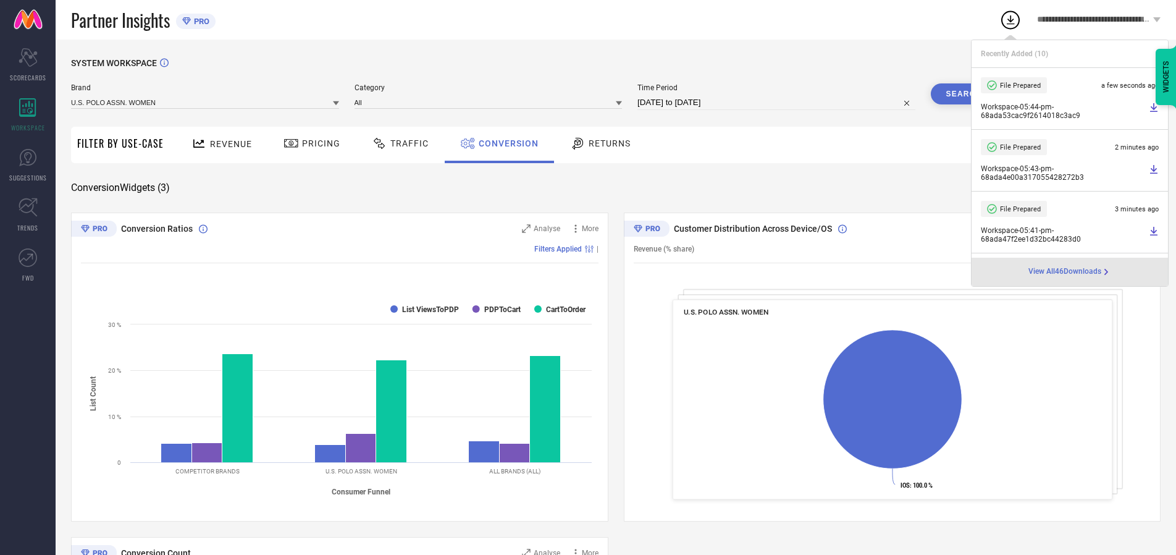
click at [505, 143] on span "Conversion" at bounding box center [509, 143] width 60 height 10
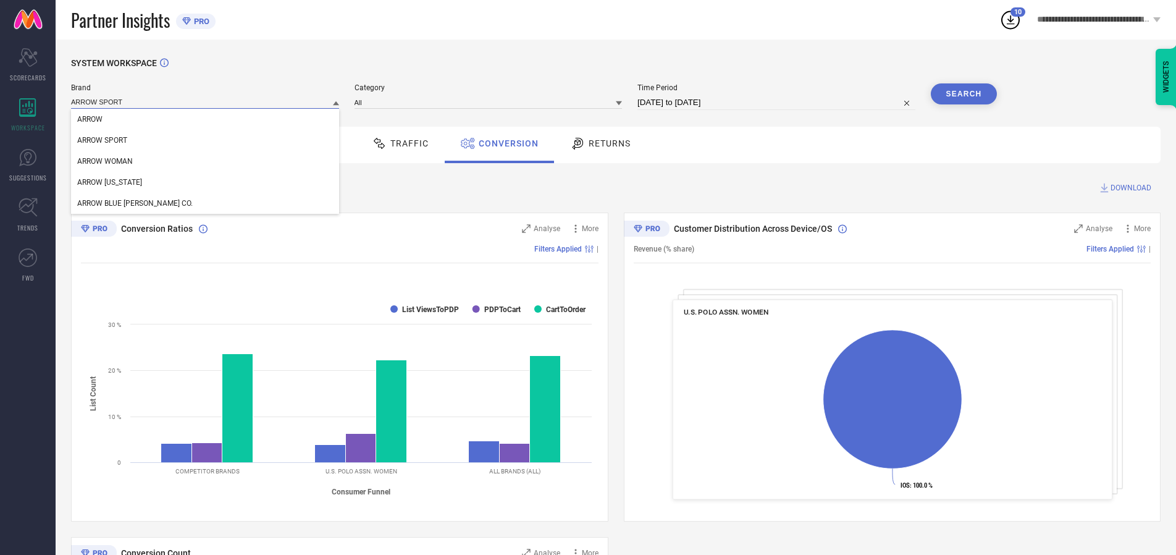
type input "ARROW SPORT"
click at [102, 141] on span "ARROW SPORT" at bounding box center [102, 140] width 50 height 9
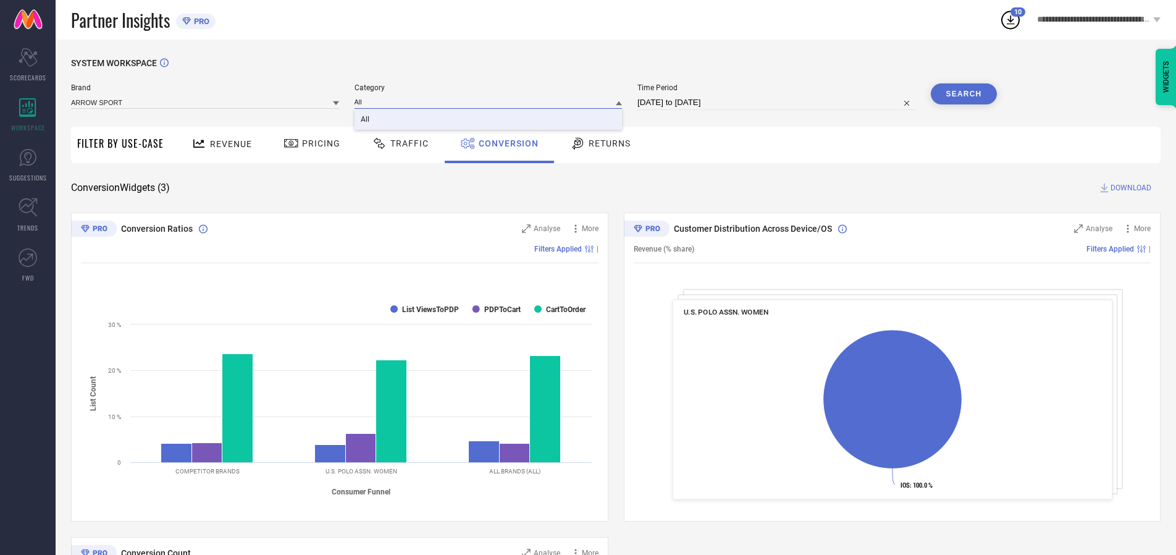
type input "All"
click at [366, 120] on span "All" at bounding box center [365, 119] width 9 height 9
click at [964, 94] on button "Search" at bounding box center [964, 93] width 67 height 21
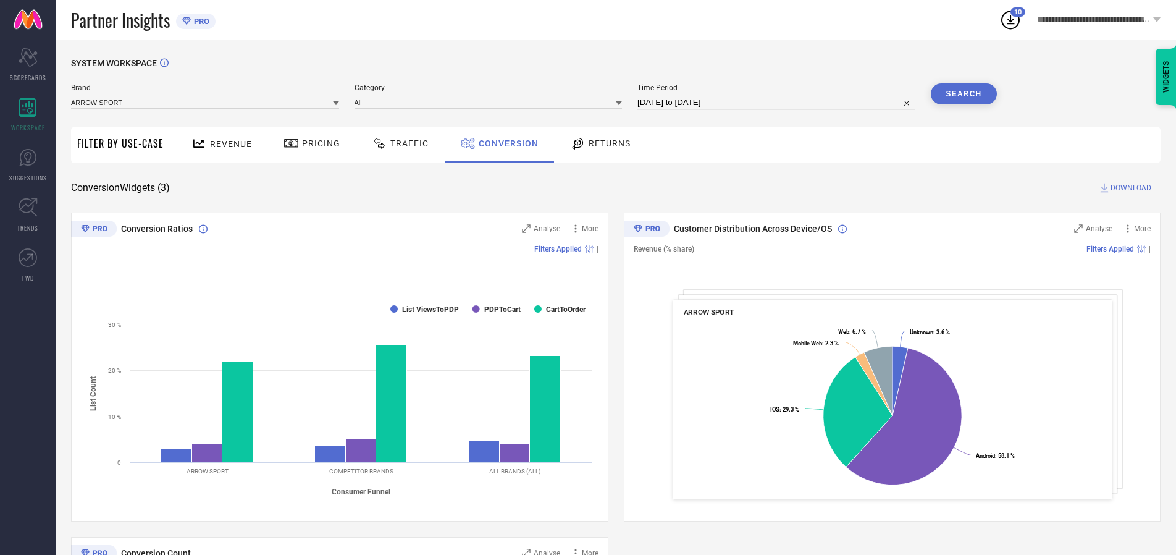
click at [1131, 188] on span "DOWNLOAD" at bounding box center [1131, 188] width 41 height 12
